Goal: Task Accomplishment & Management: Manage account settings

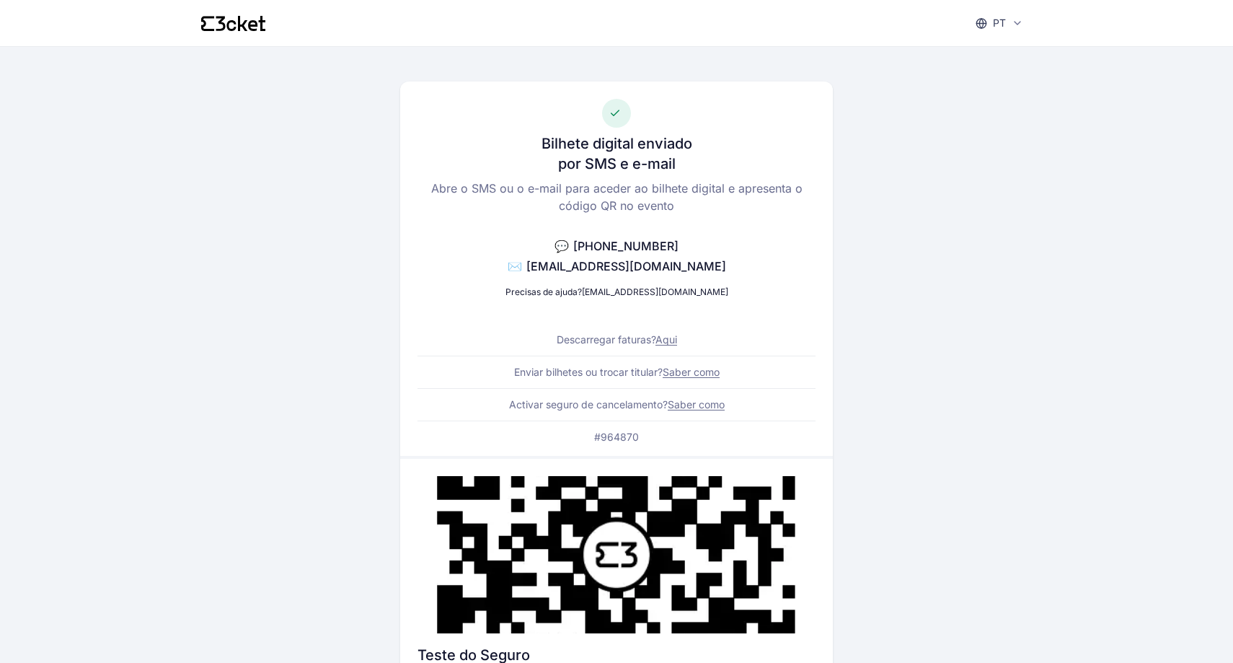
click at [621, 443] on p "#964870" at bounding box center [616, 437] width 45 height 14
click at [622, 440] on p "#964870" at bounding box center [616, 437] width 45 height 14
copy p "964870"
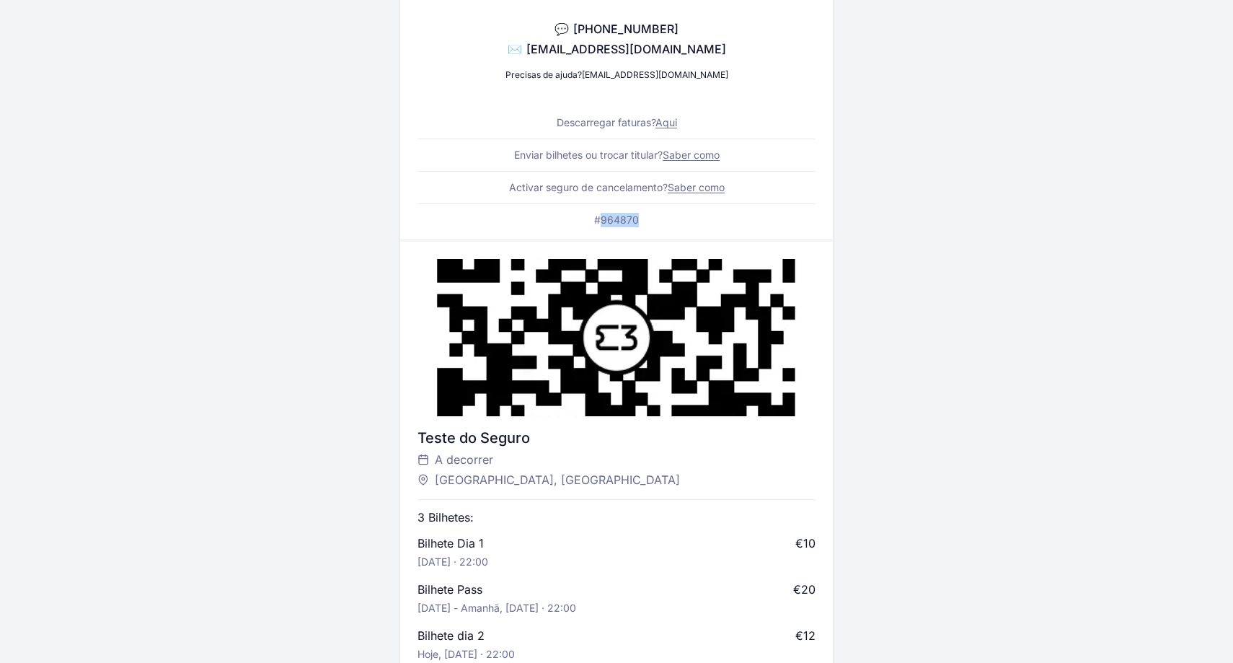
scroll to position [216, 0]
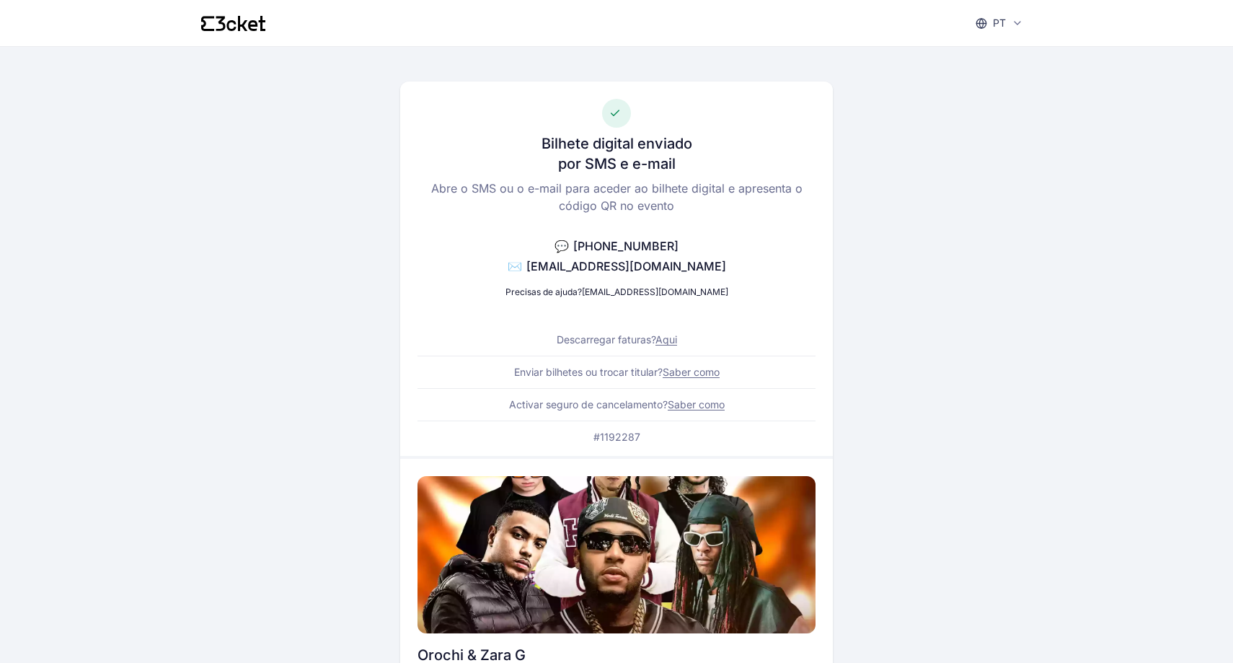
click at [624, 438] on p "#1192287" at bounding box center [616, 437] width 47 height 14
copy p "1192287"
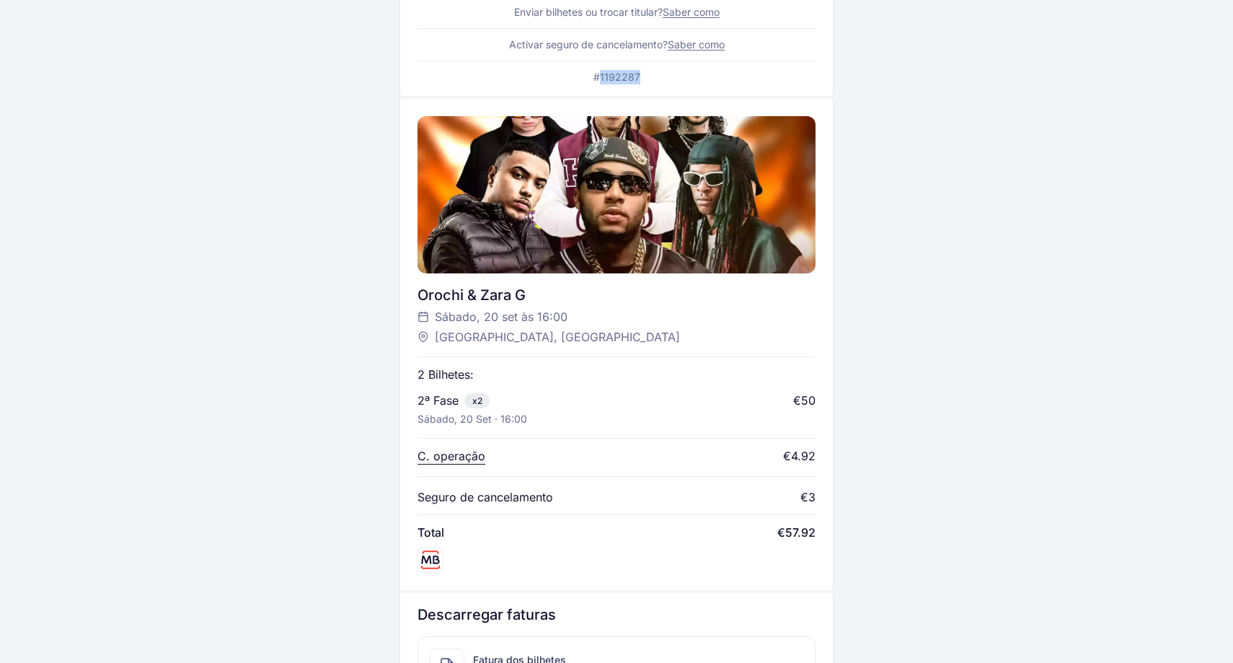
scroll to position [365, 0]
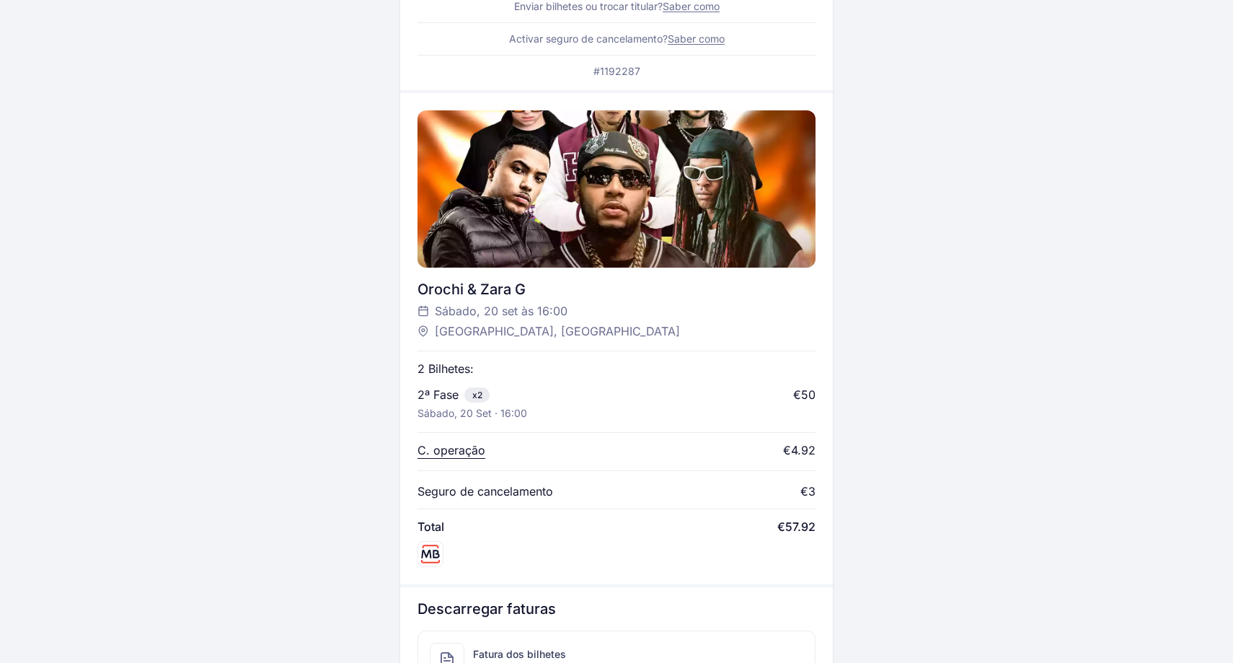
click at [1017, 1] on div "Bilhete digital enviado por SMS e e-mail Abre o SMS ou o e-mail para aceder ao …" at bounding box center [616, 229] width 830 height 1096
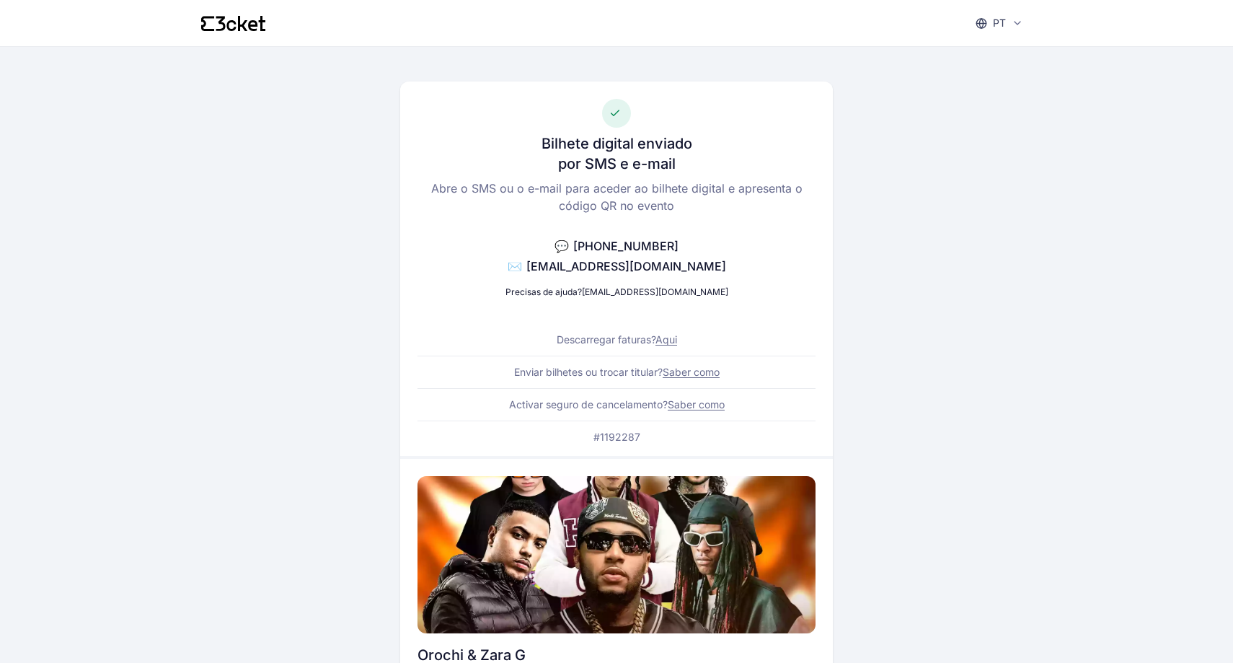
scroll to position [-1, 0]
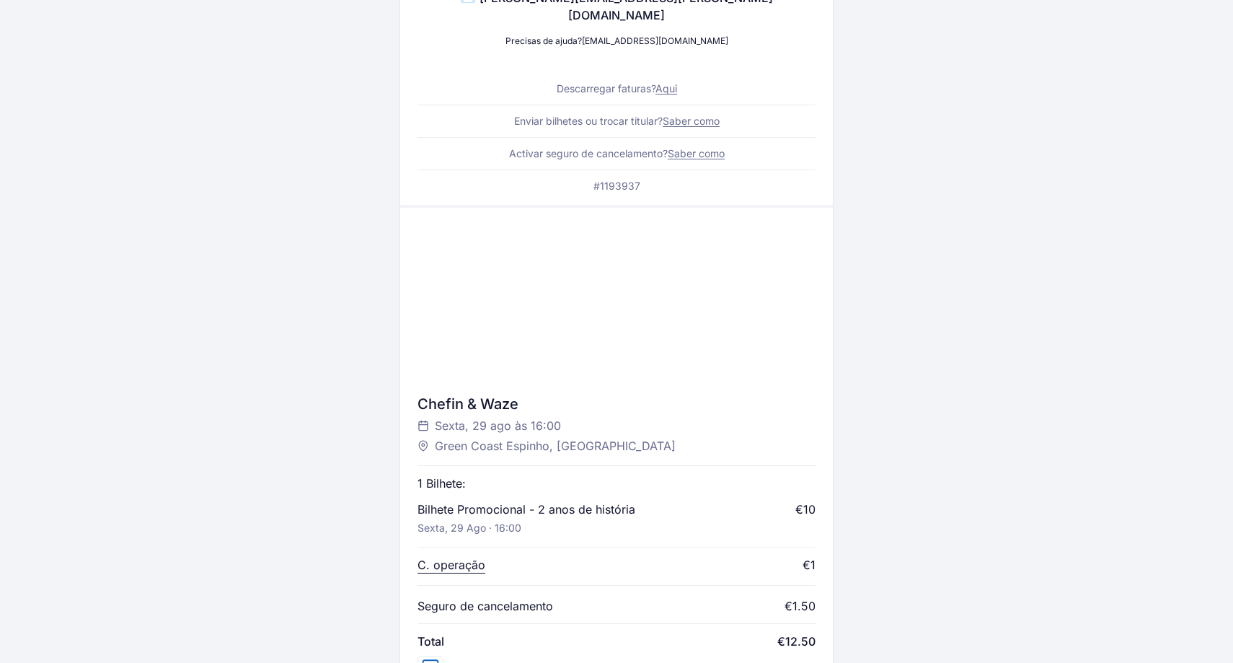
scroll to position [141, 0]
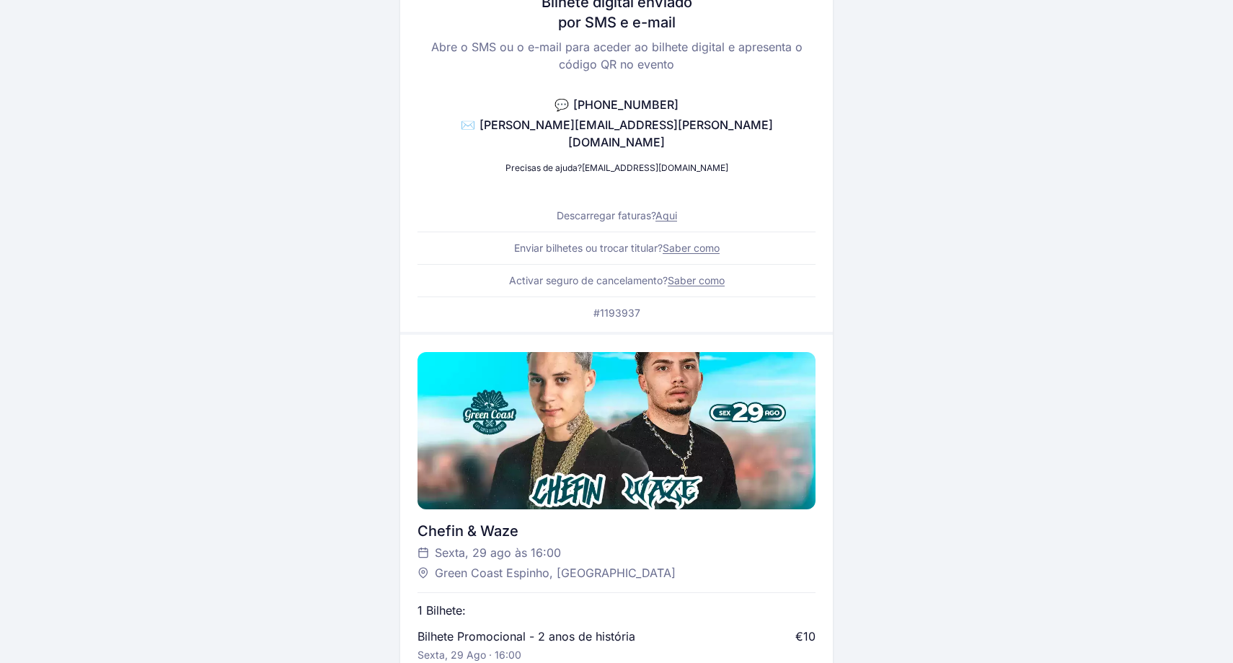
click at [619, 306] on p "#1193937" at bounding box center [616, 313] width 47 height 14
copy p "1193937"
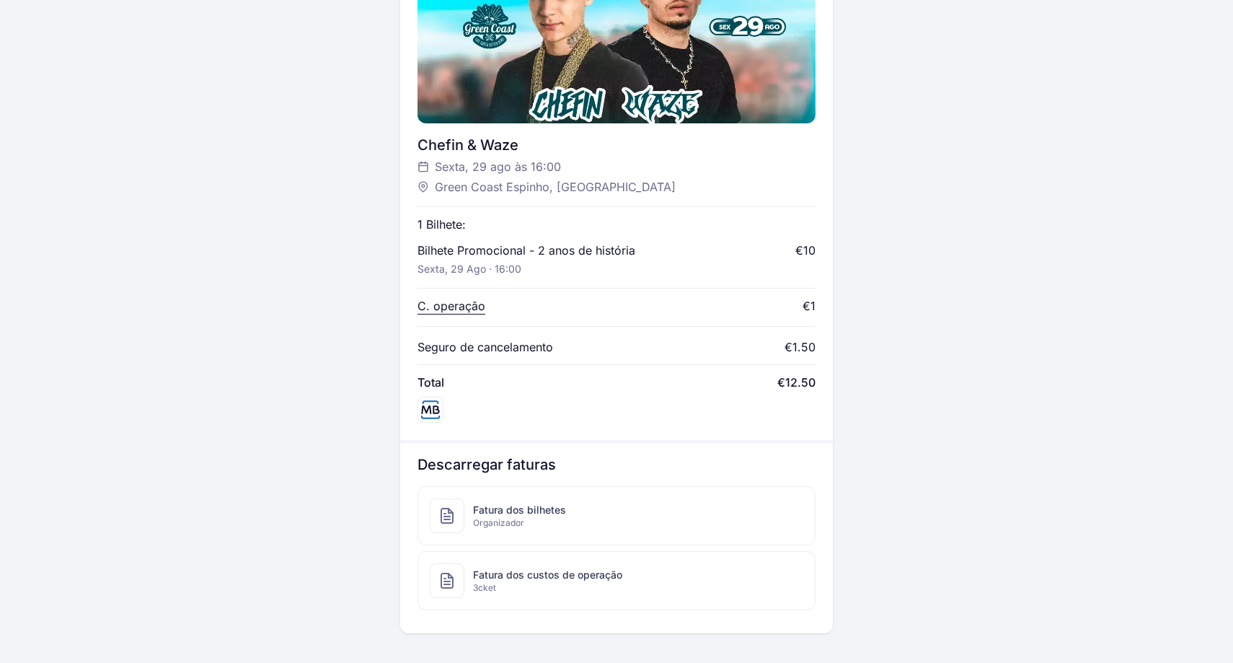
scroll to position [533, 0]
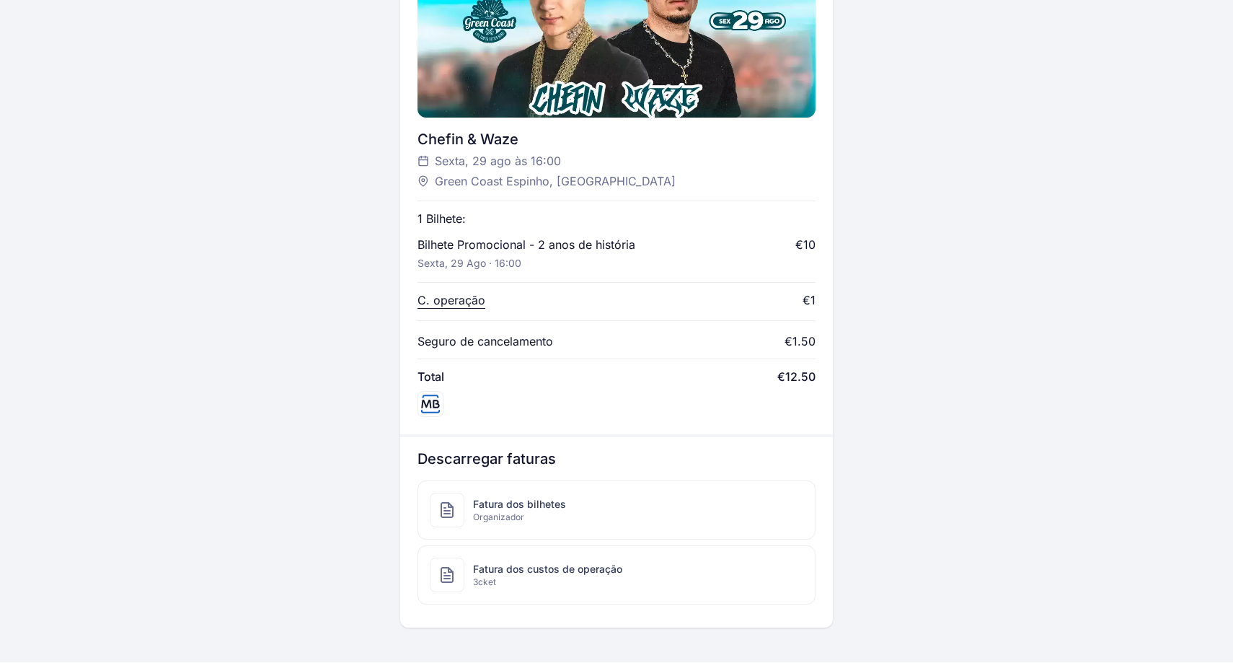
click at [678, 0] on div at bounding box center [615, 38] width 397 height 157
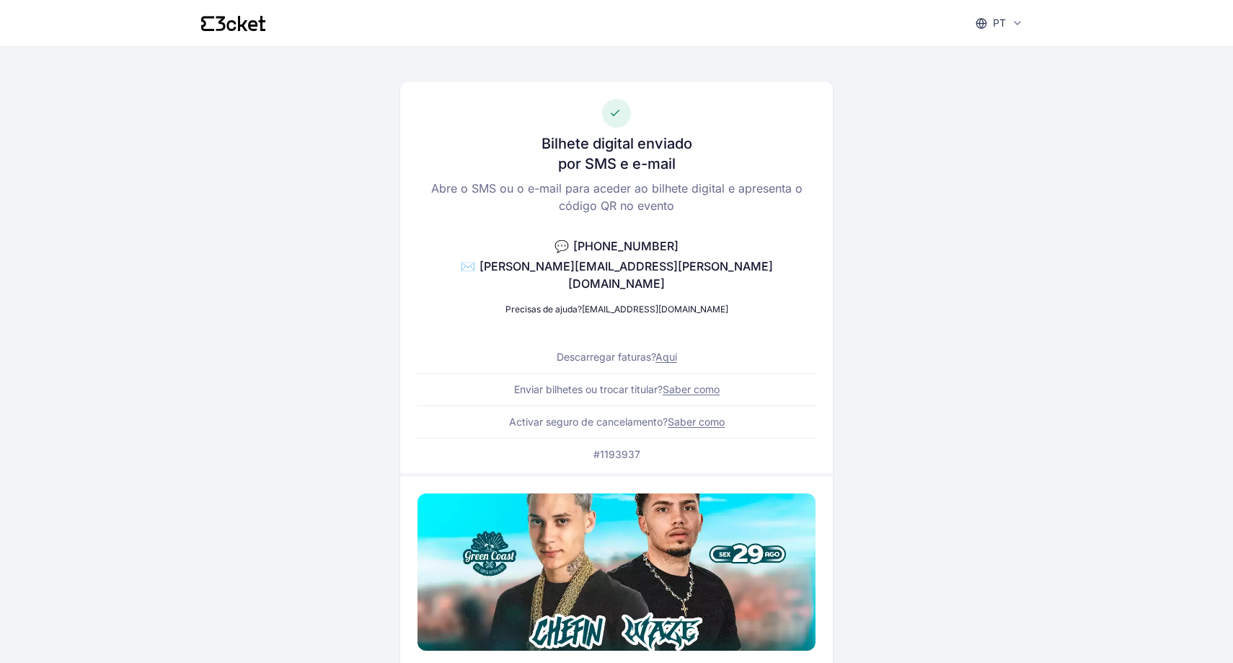
scroll to position [0, 0]
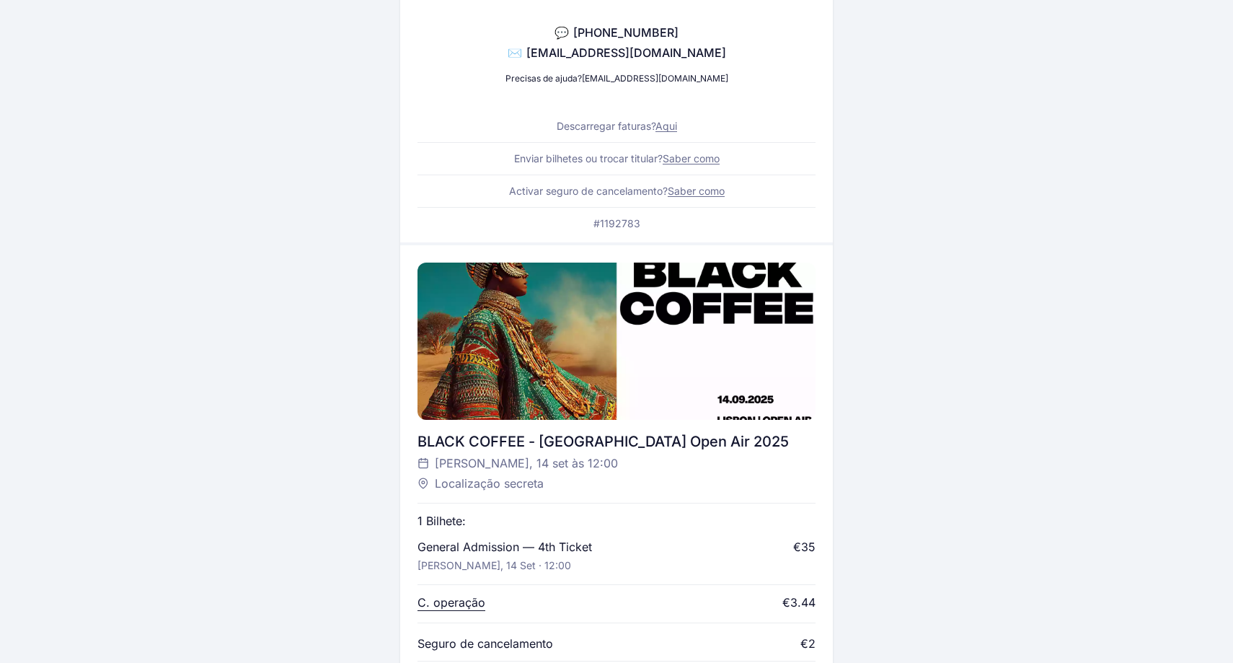
scroll to position [126, 0]
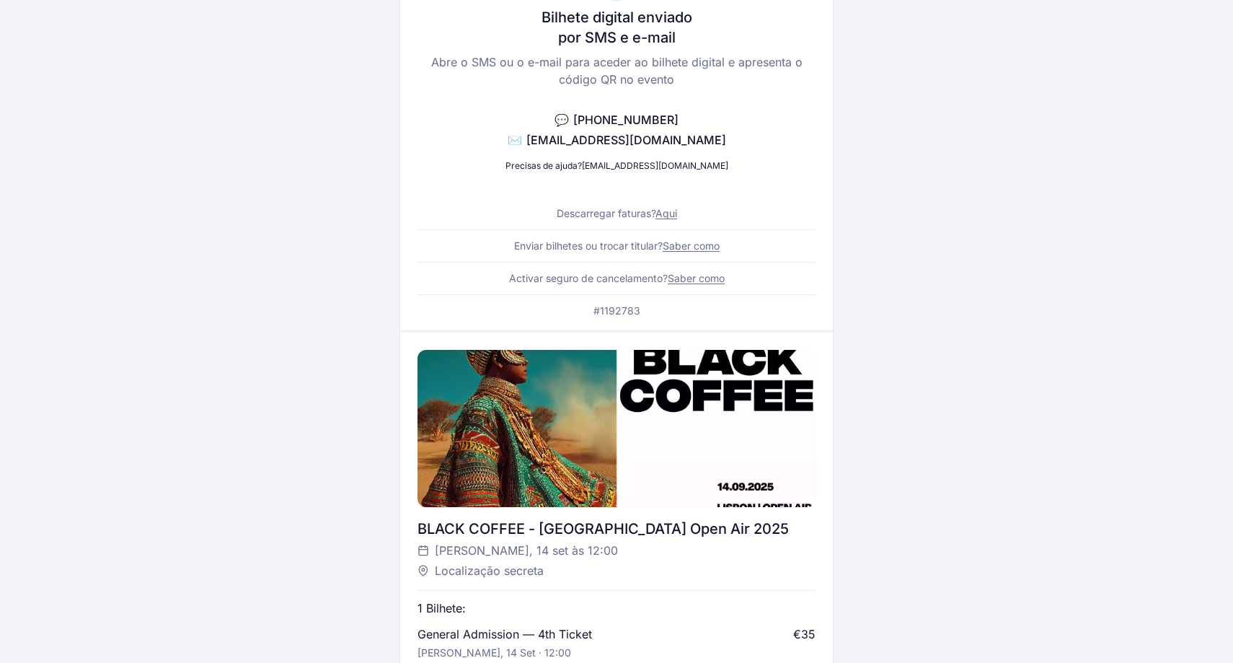
click at [624, 310] on p "#1192783" at bounding box center [616, 310] width 47 height 14
copy p "1192783"
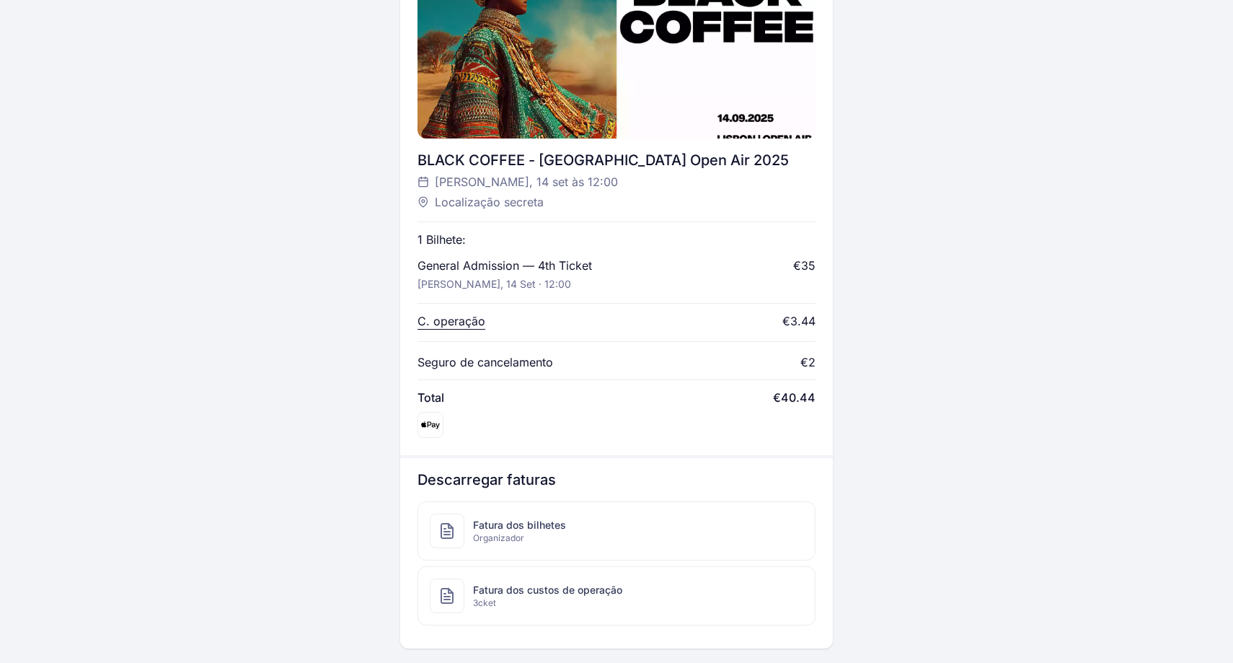
scroll to position [496, 0]
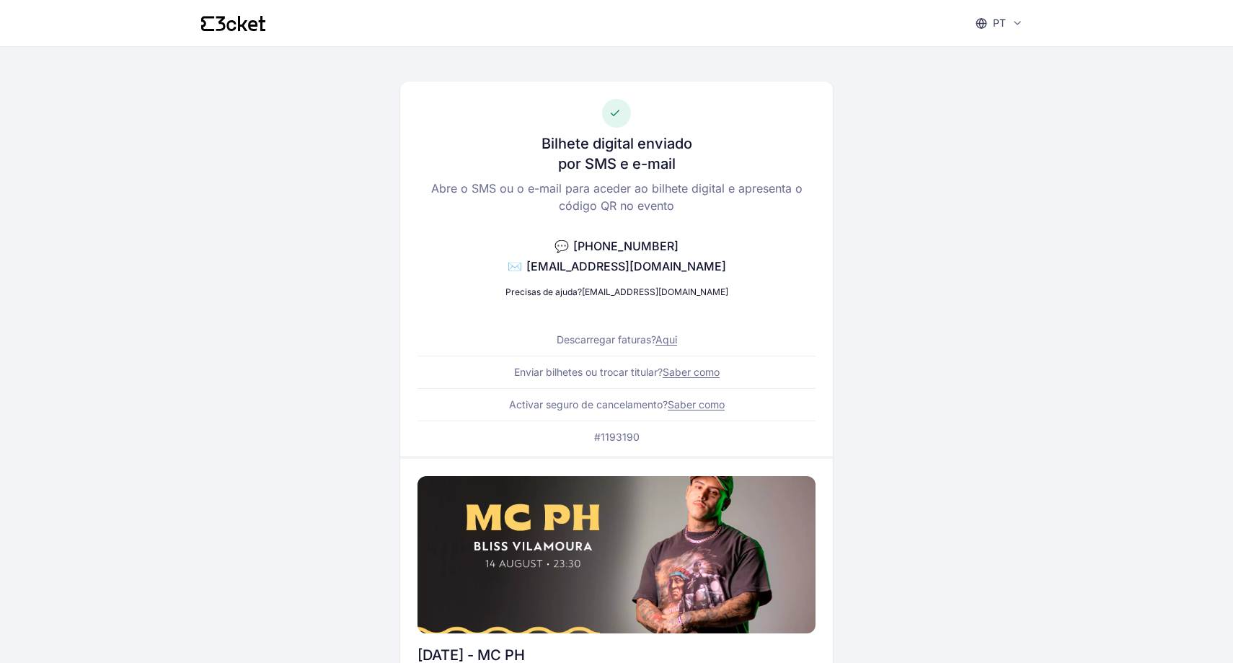
click at [626, 435] on p "#1193190" at bounding box center [616, 437] width 45 height 14
copy p "1193190"
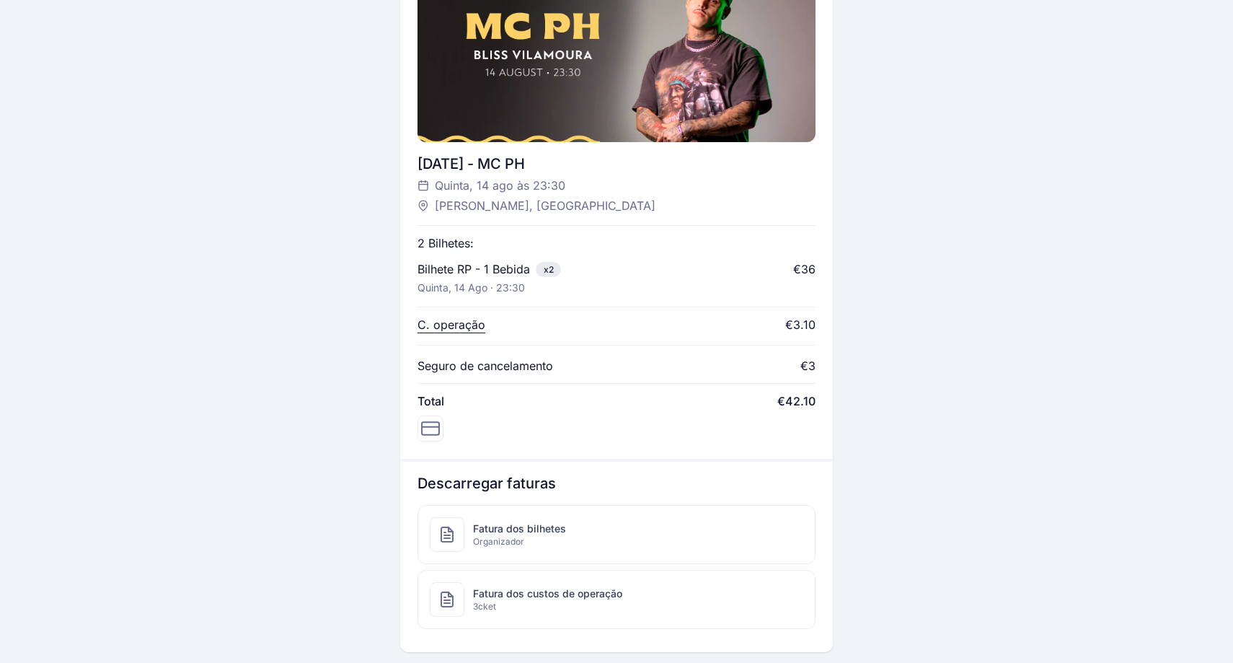
scroll to position [500, 0]
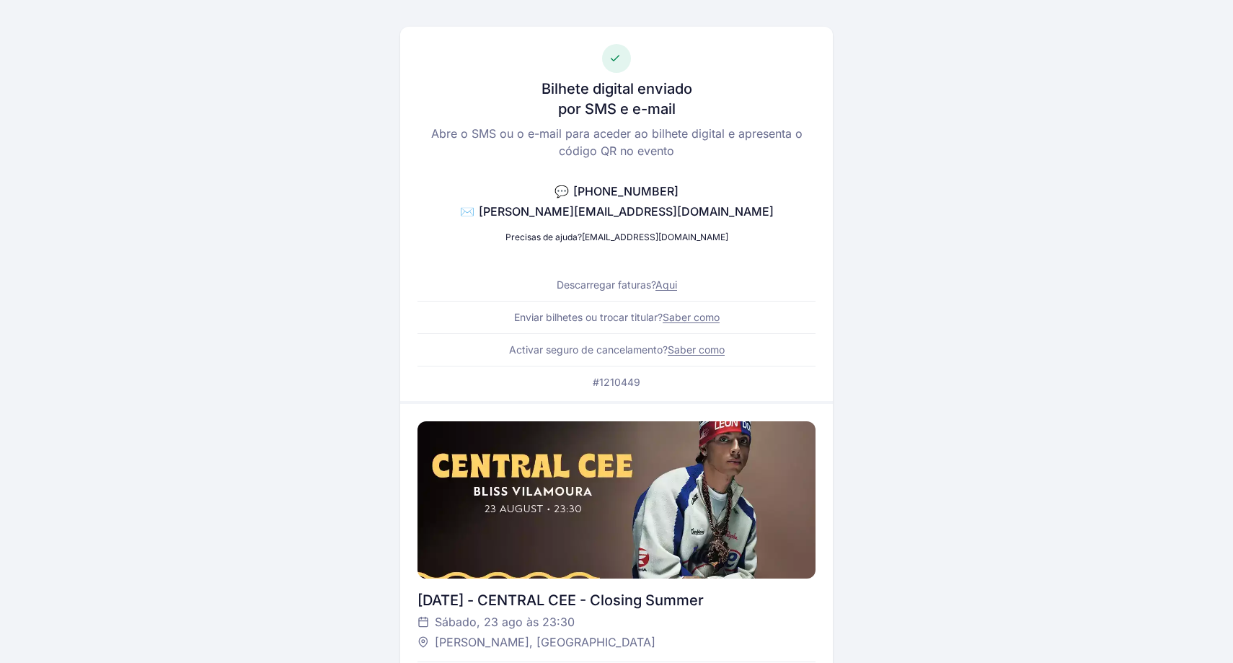
scroll to position [9, 0]
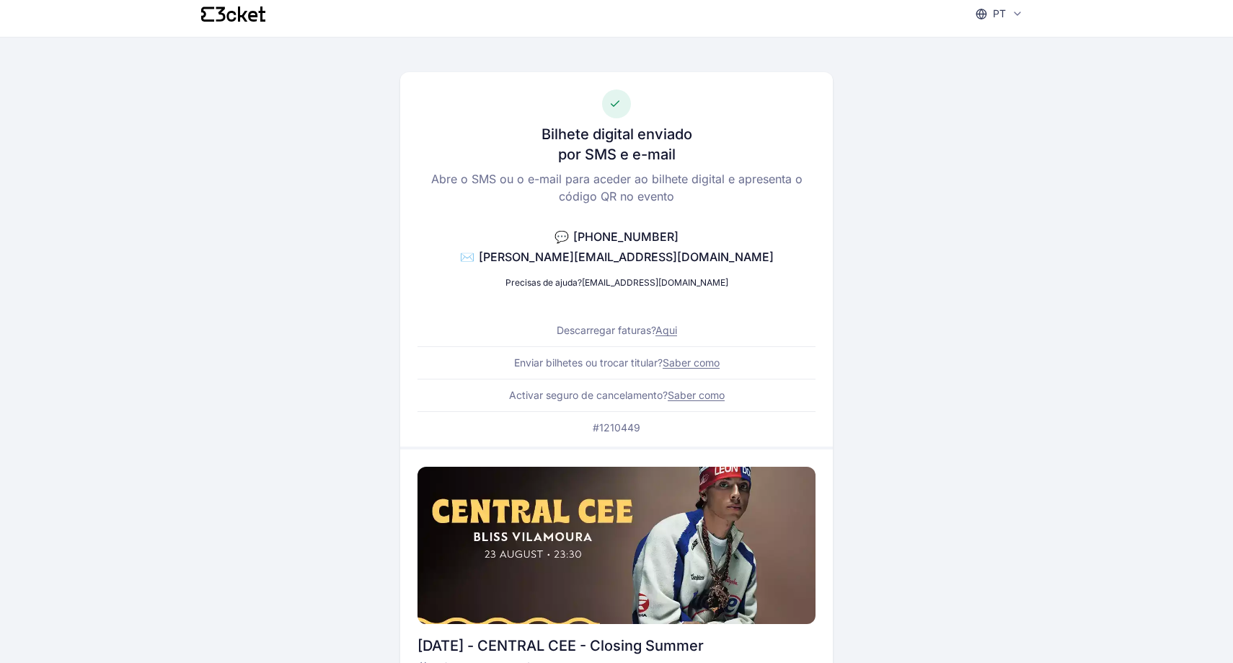
click at [619, 431] on p "#1210449" at bounding box center [617, 427] width 48 height 14
copy p "1210449"
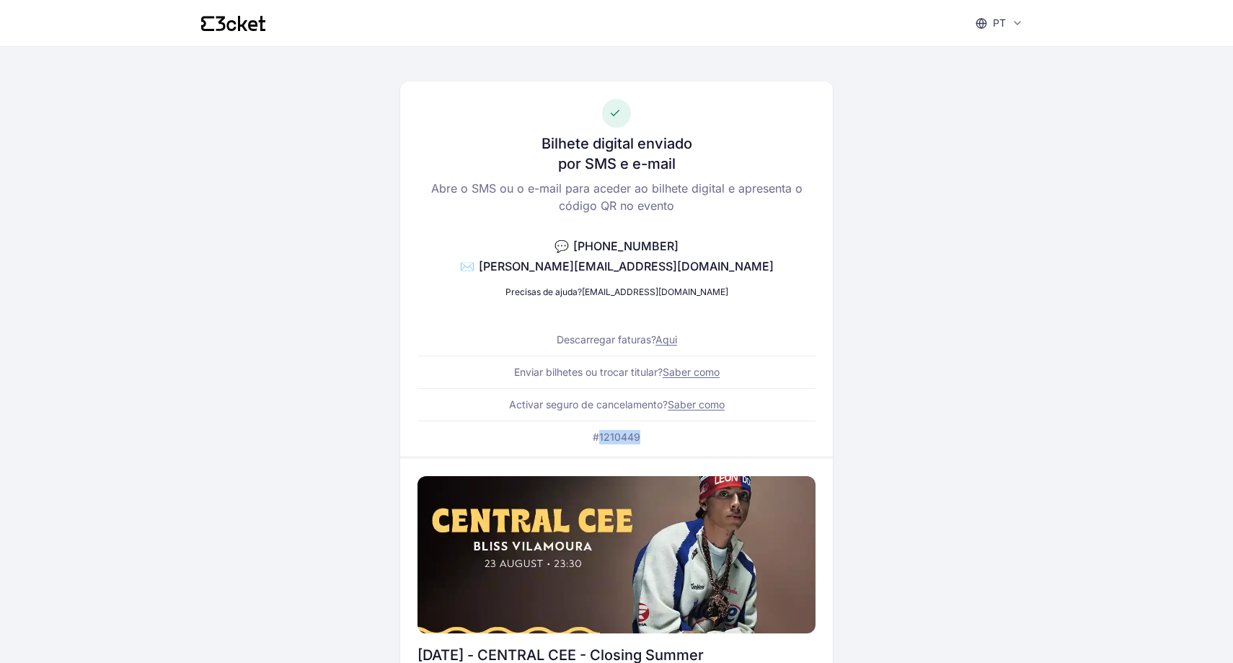
scroll to position [0, 0]
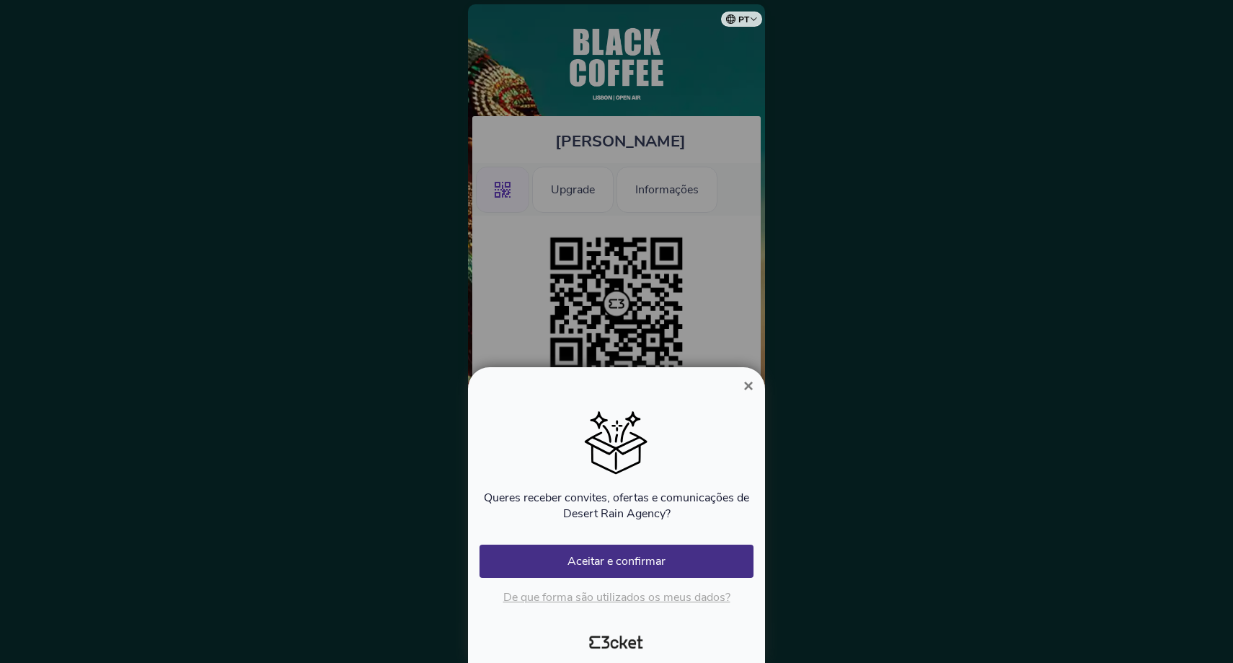
click at [750, 393] on span "×" at bounding box center [748, 385] width 10 height 19
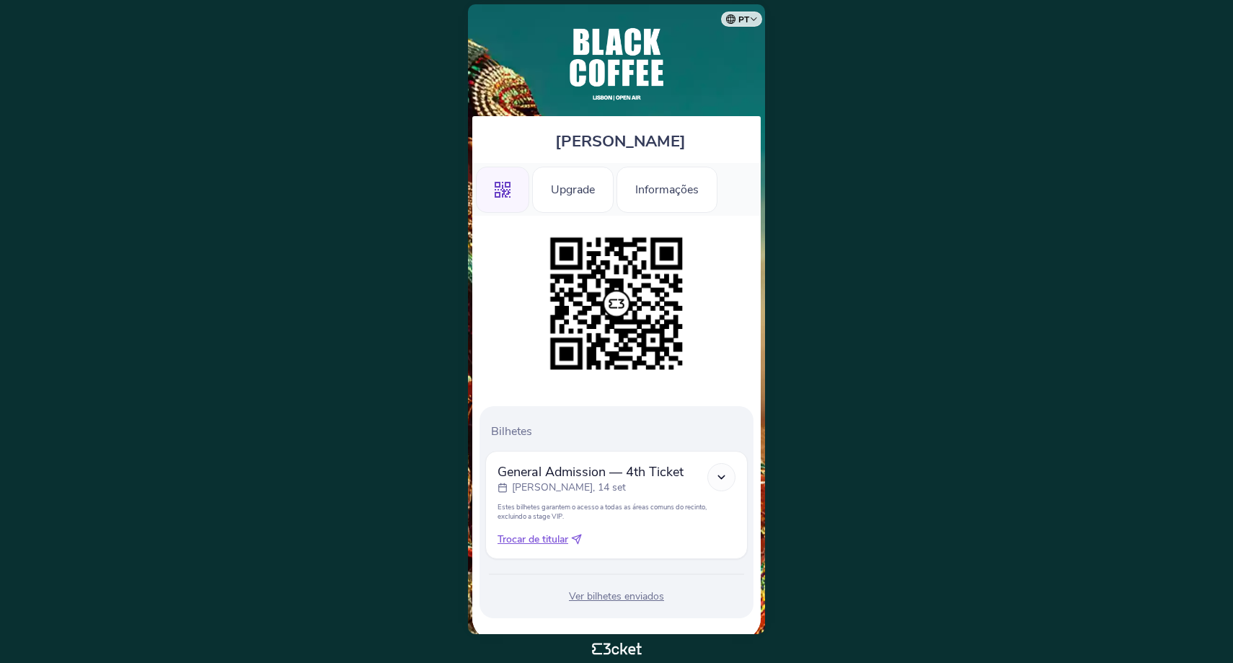
click at [577, 518] on p "Estes bilhetes garantem o acesso a todas as áreas comuns do recinto, excluindo …" at bounding box center [616, 511] width 238 height 19
click at [605, 512] on p "Estes bilhetes garantem o acesso a todas as áreas comuns do recinto, excluindo …" at bounding box center [616, 511] width 238 height 19
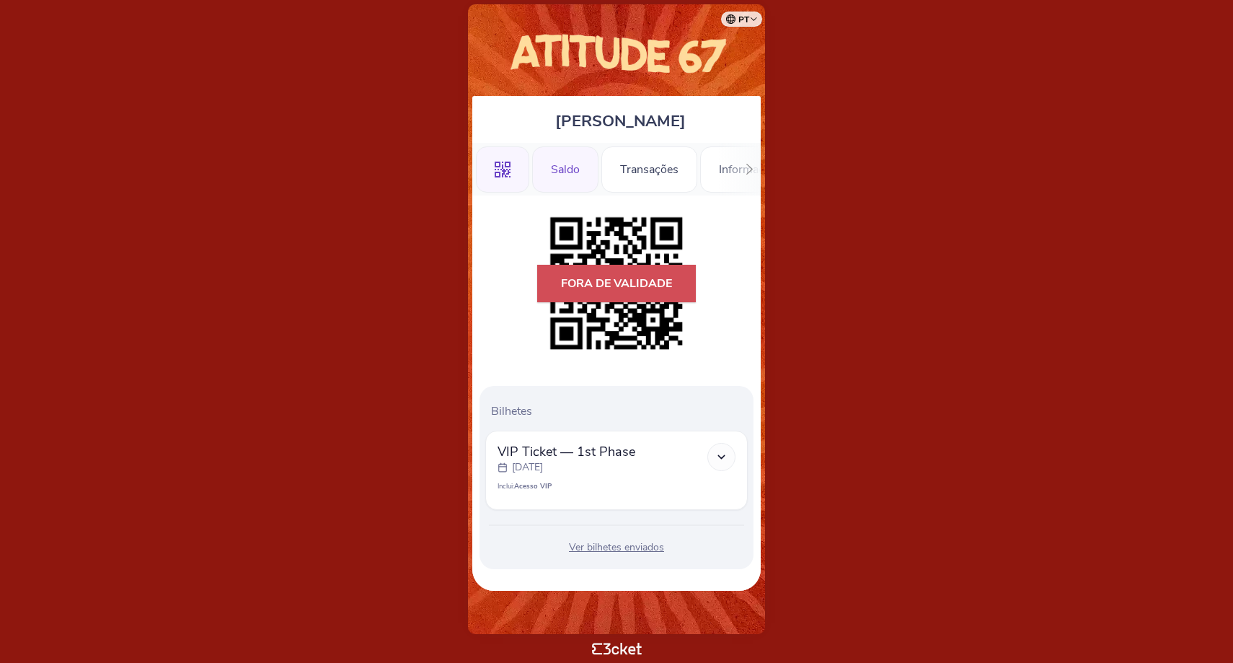
click at [568, 179] on div "Saldo" at bounding box center [565, 169] width 66 height 46
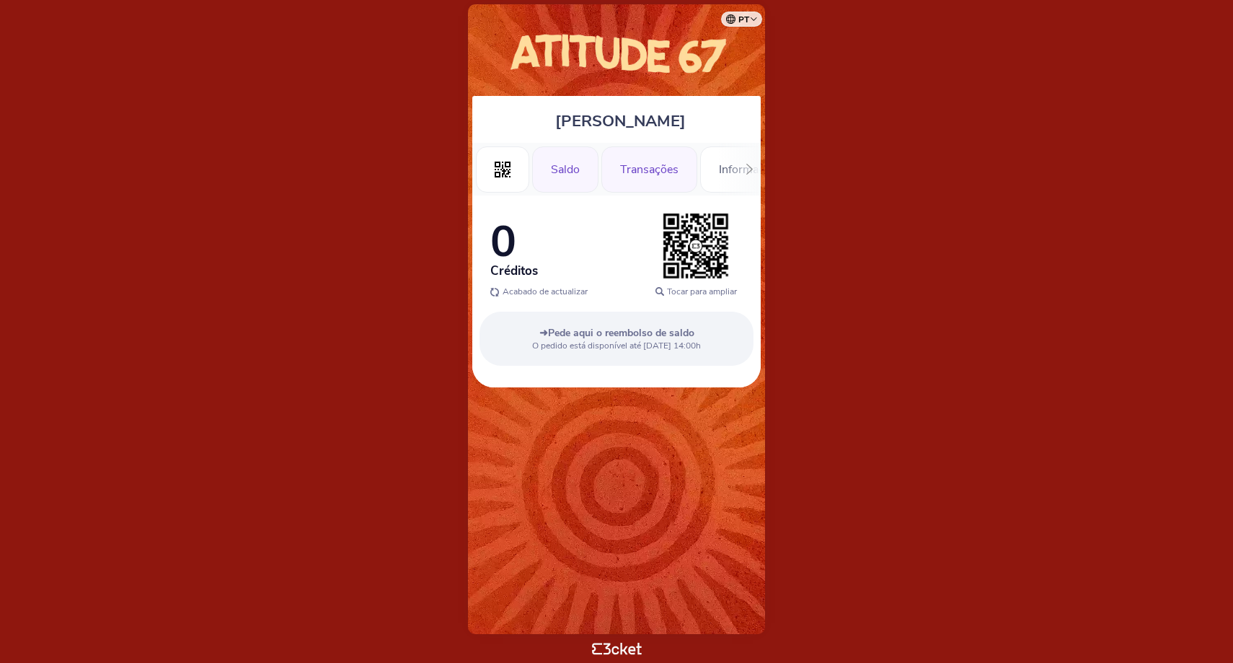
click at [655, 182] on div "Transações" at bounding box center [649, 169] width 96 height 46
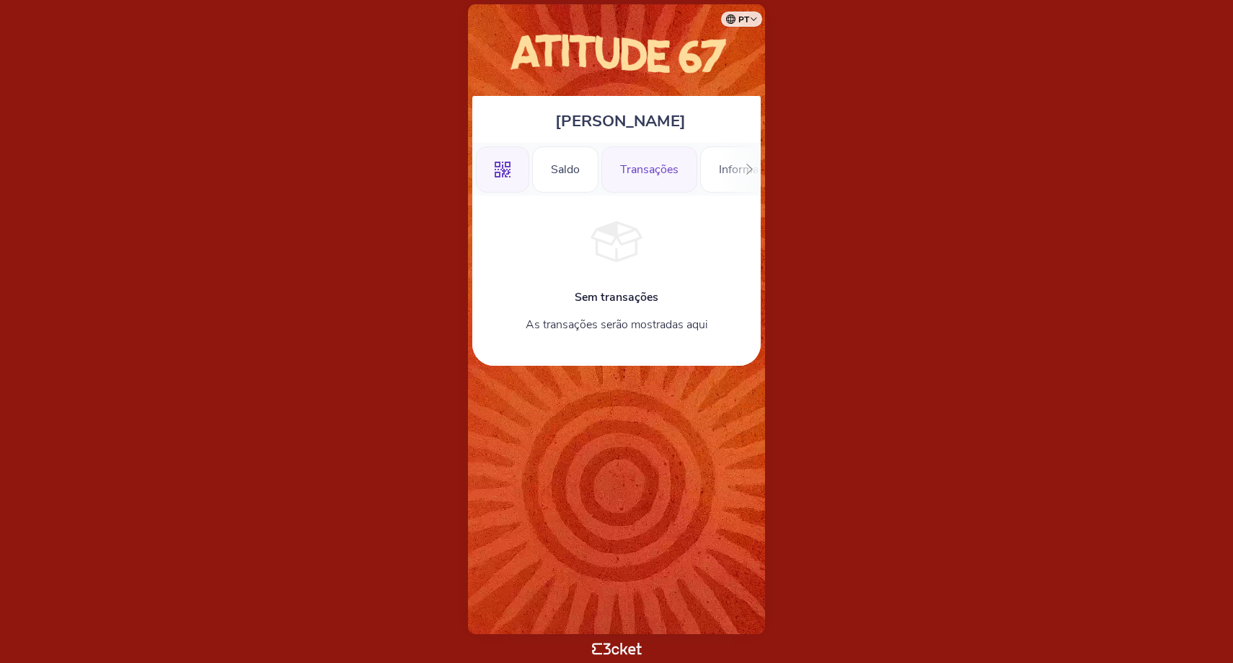
click at [510, 165] on icon at bounding box center [503, 169] width 16 height 16
